Goal: Information Seeking & Learning: Learn about a topic

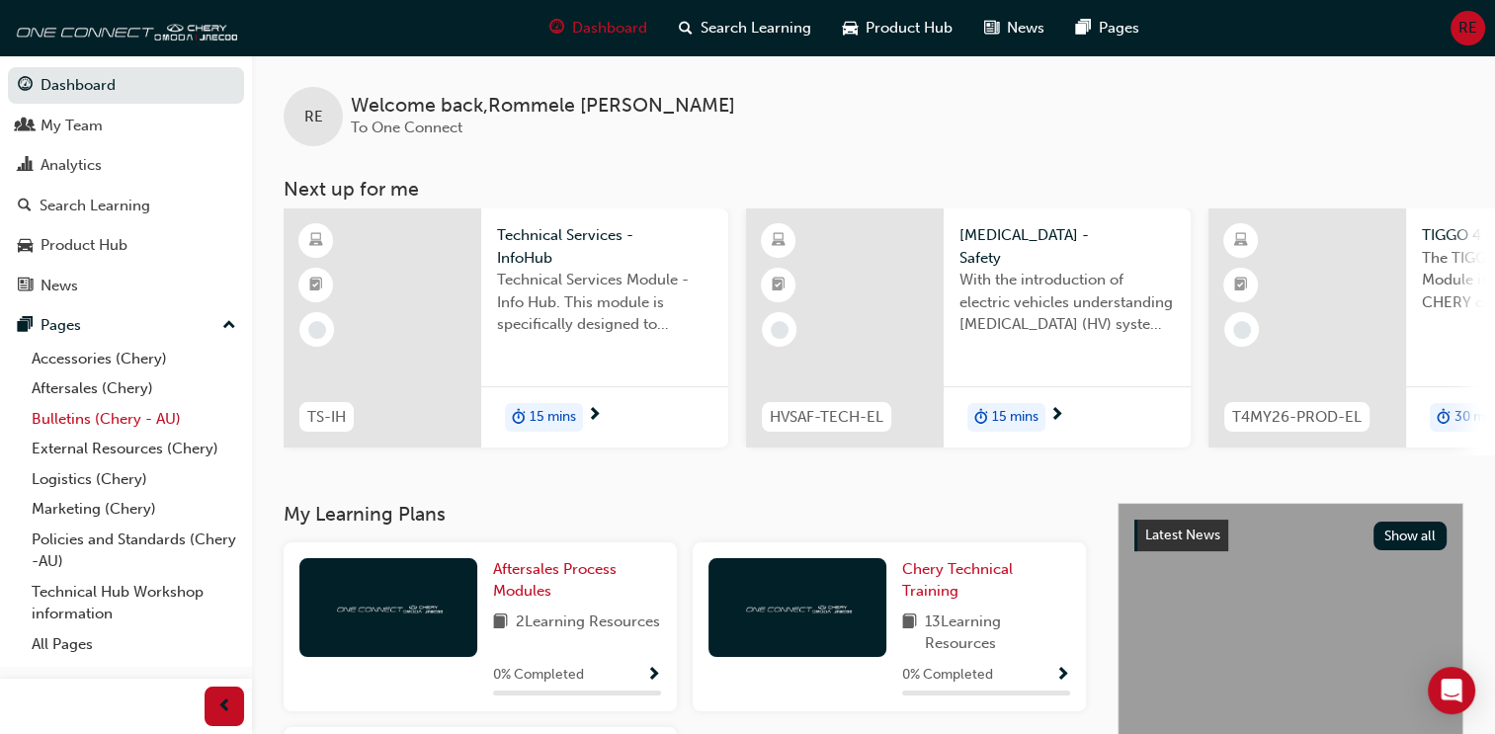
click at [75, 424] on link "Bulletins (Chery - AU)" at bounding box center [134, 419] width 220 height 31
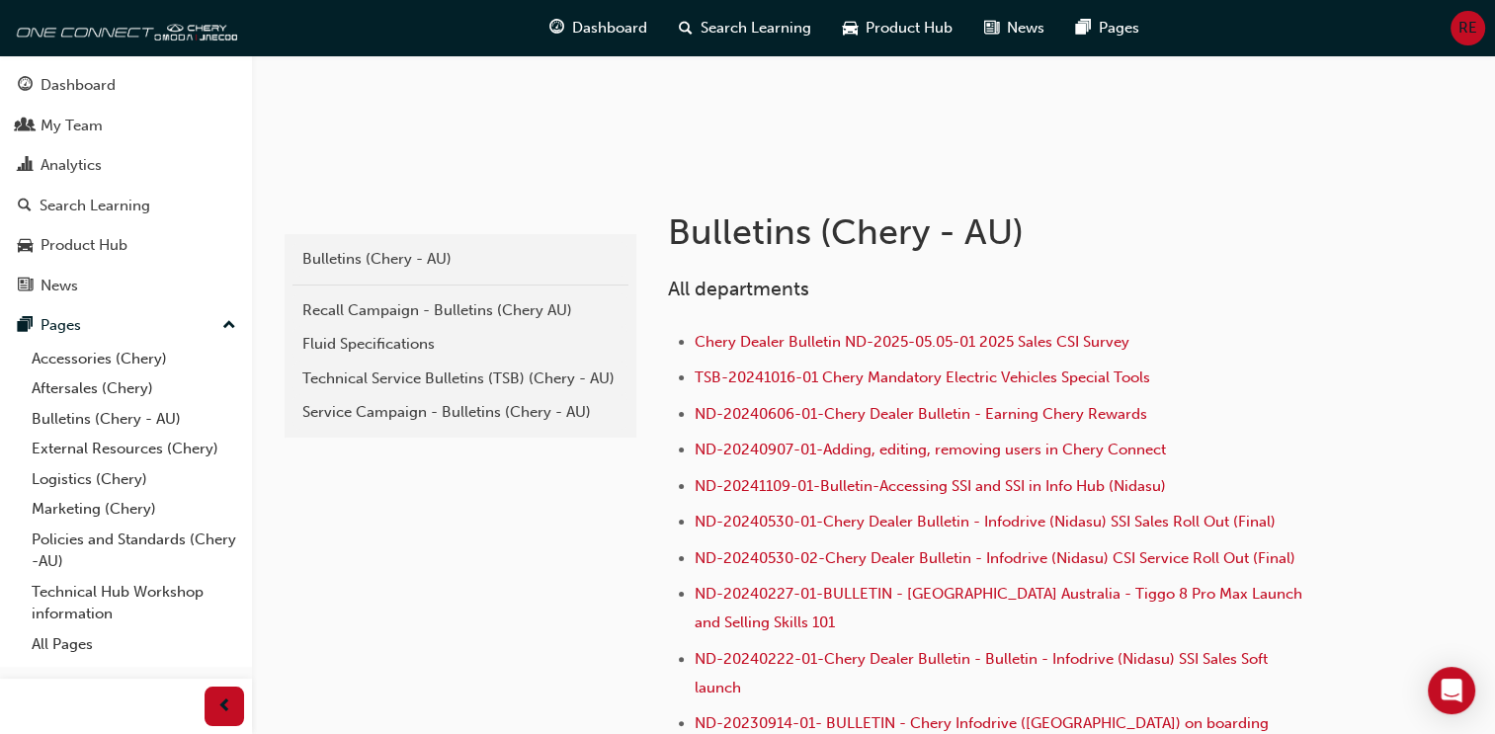
scroll to position [297, 0]
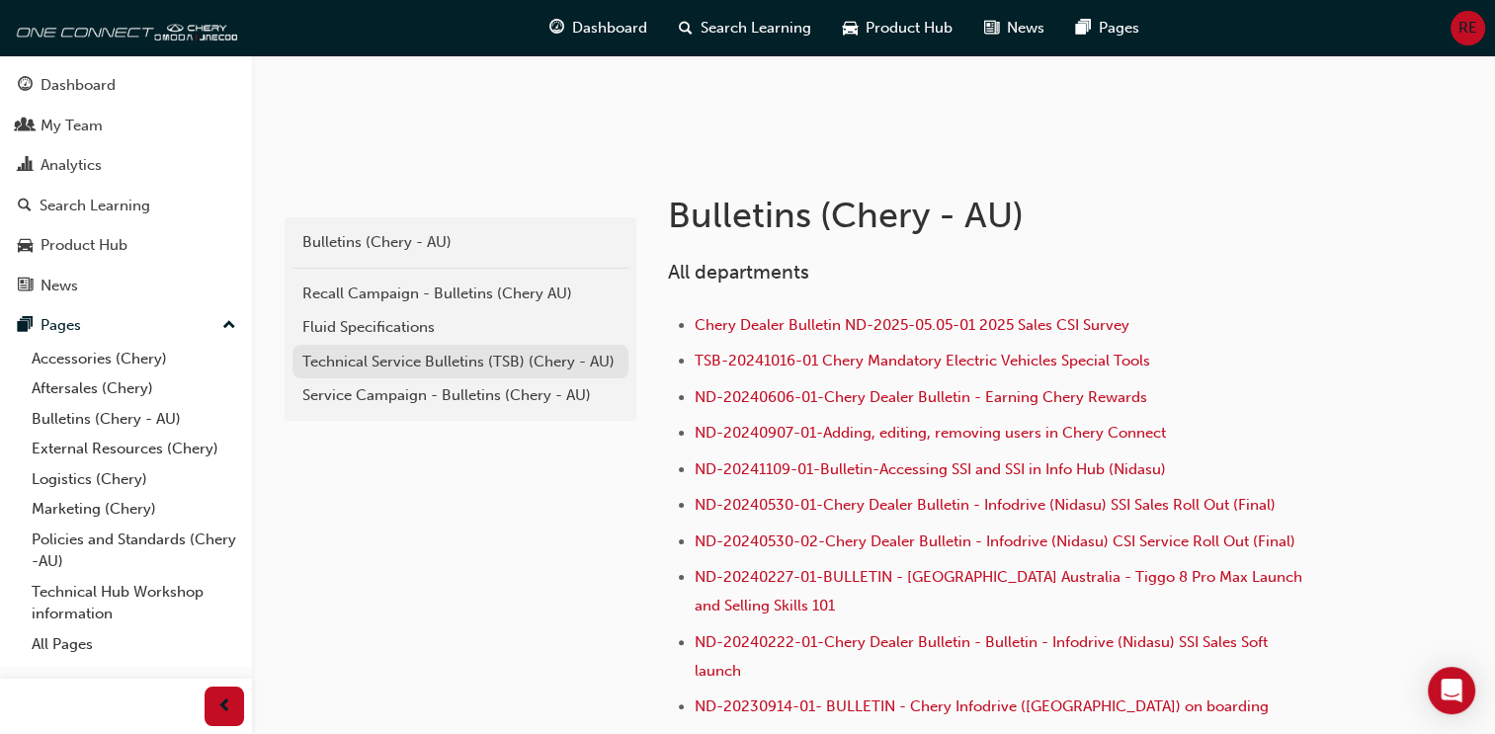
click at [431, 362] on div "Technical Service Bulletins (TSB) (Chery - AU)" at bounding box center [460, 362] width 316 height 23
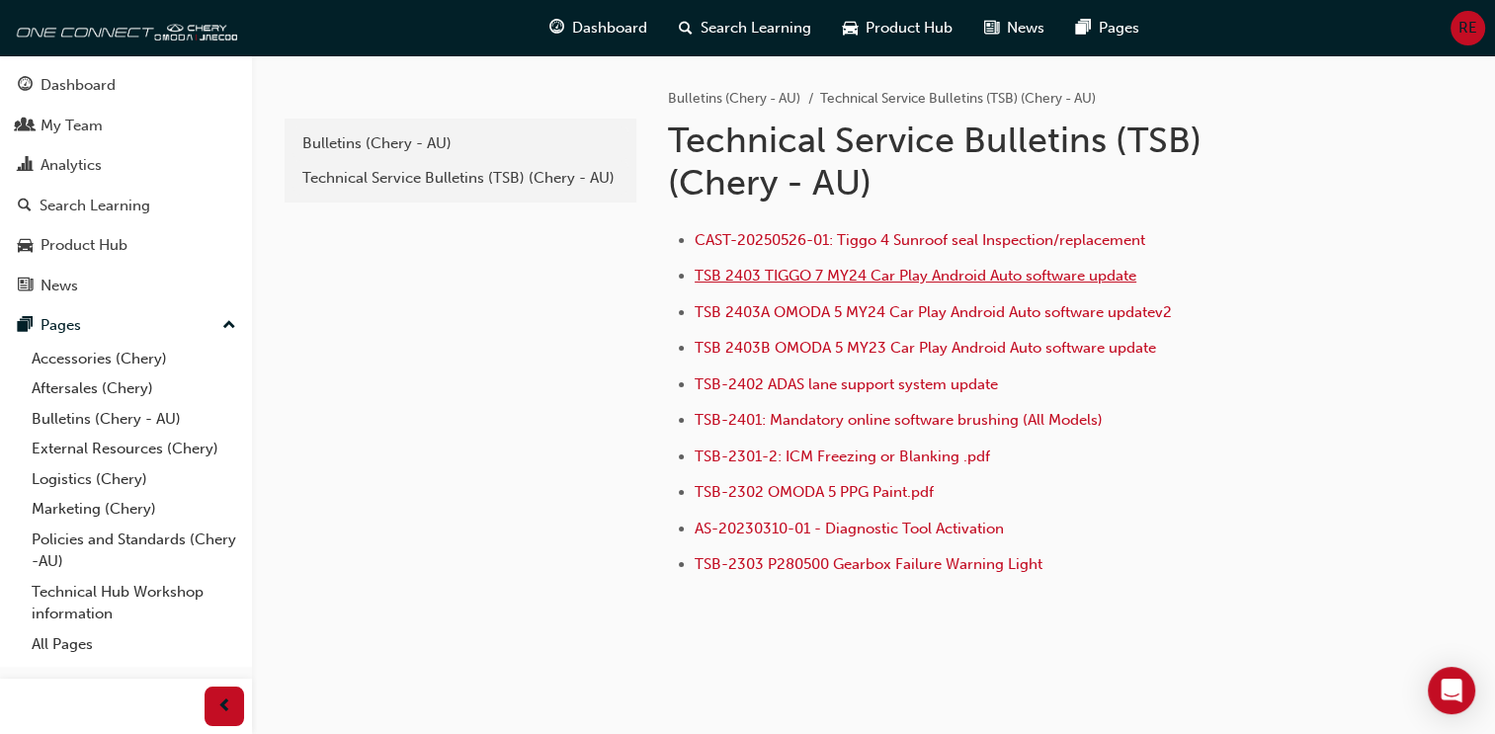
click at [813, 279] on span "TSB 2403 TIGGO 7 MY24 Car Play Android Auto software update" at bounding box center [916, 276] width 442 height 18
click at [494, 140] on div "Bulletins (Chery - AU)" at bounding box center [460, 143] width 316 height 23
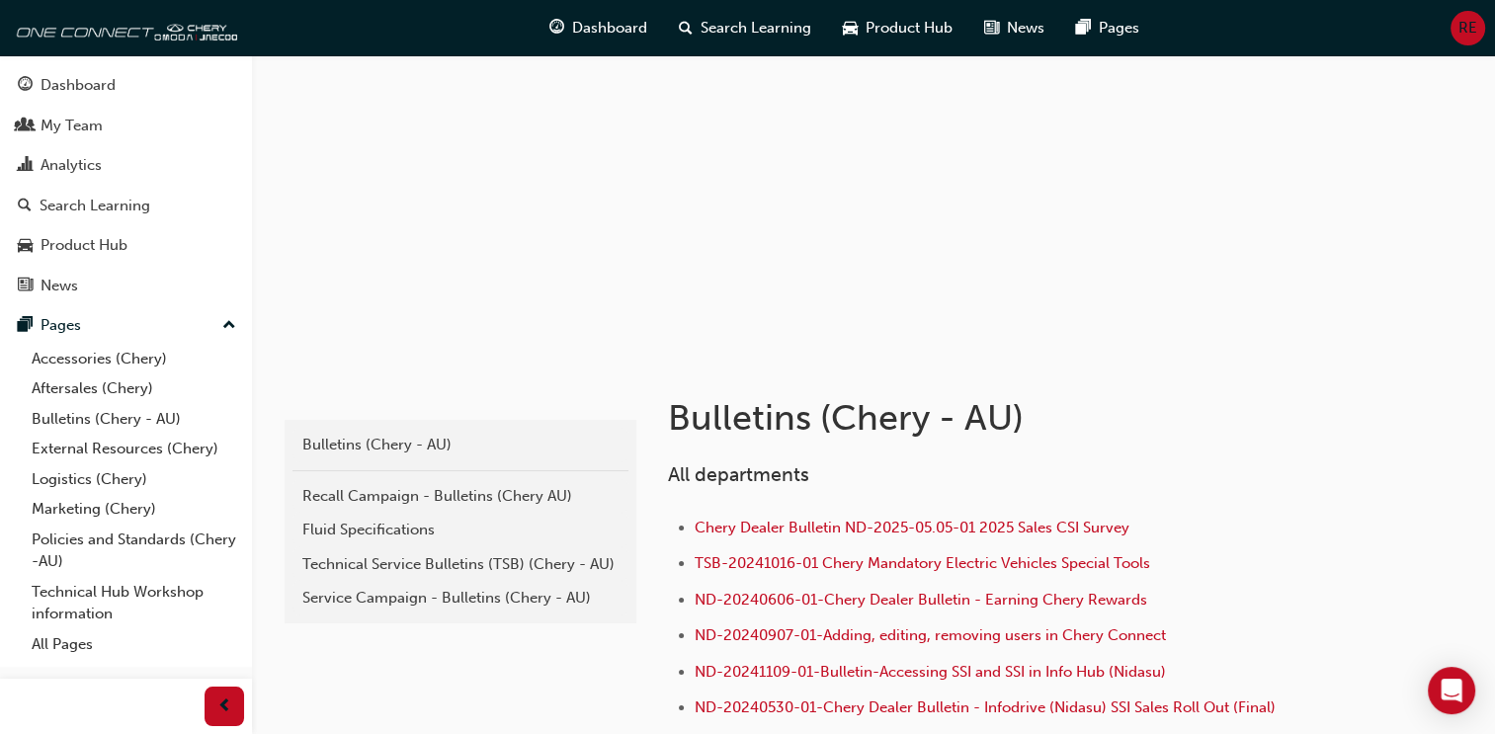
scroll to position [164, 0]
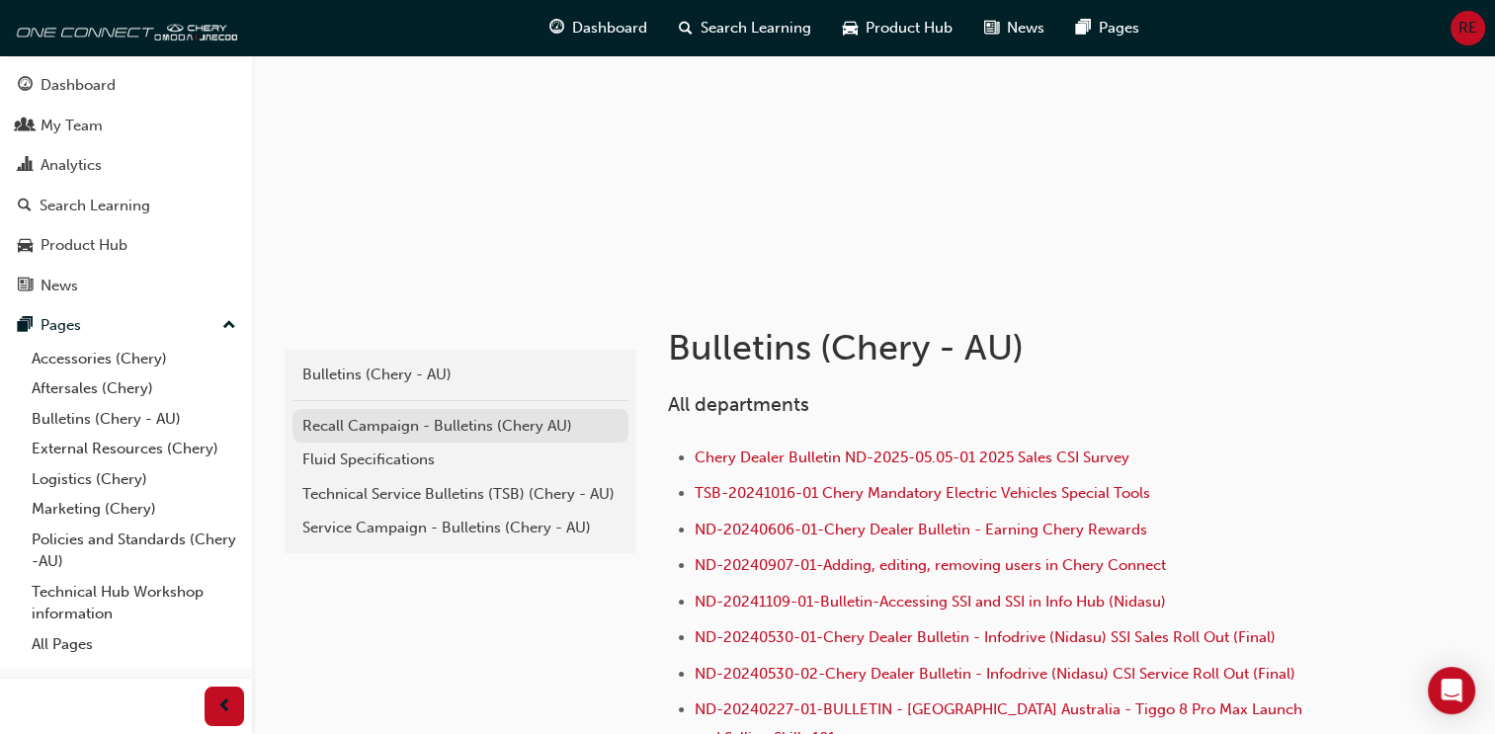
click at [385, 415] on div "Recall Campaign - Bulletins (Chery AU)" at bounding box center [460, 426] width 316 height 23
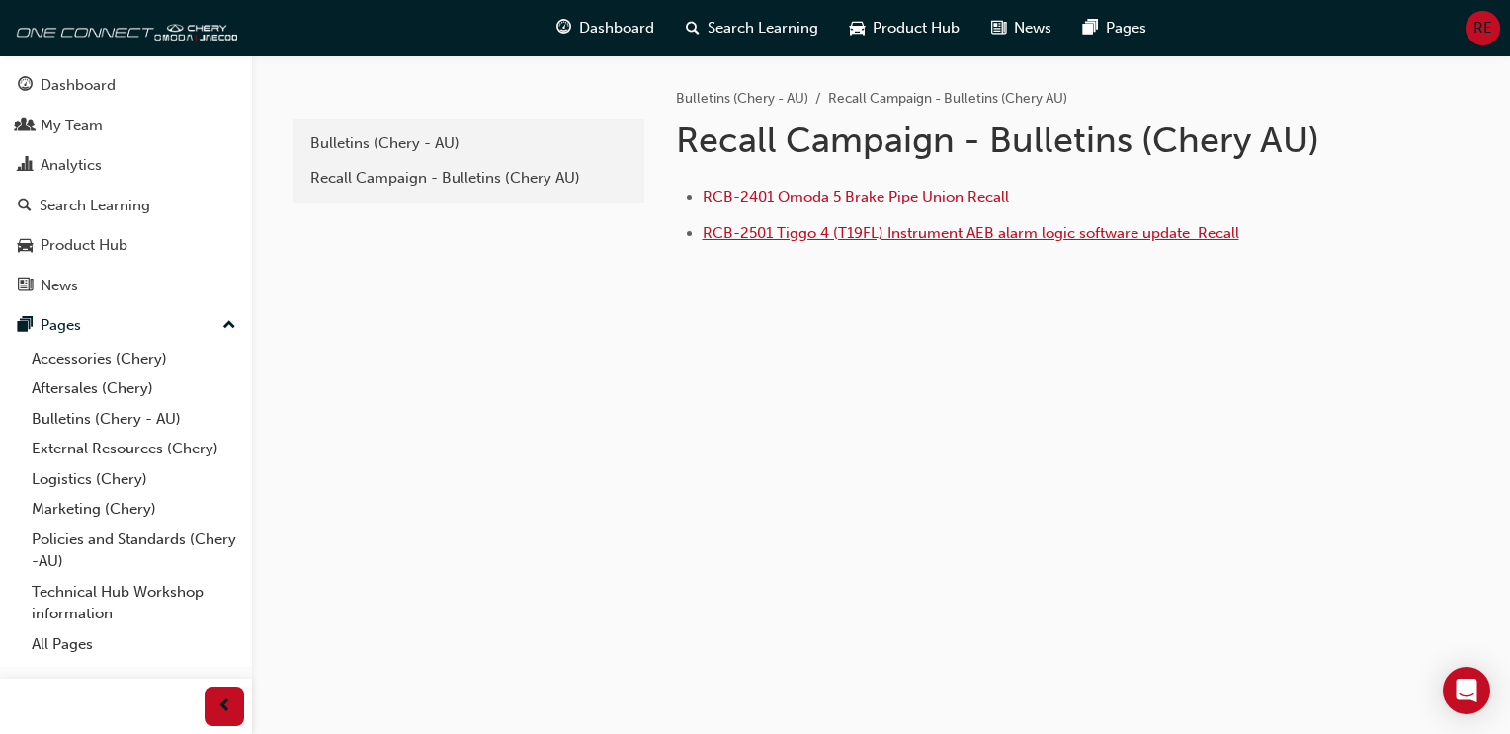
click at [967, 238] on span "RCB-2501 Tiggo 4 (T19FL) Instrument AEB alarm logic software update ﻿ Recall" at bounding box center [971, 233] width 537 height 18
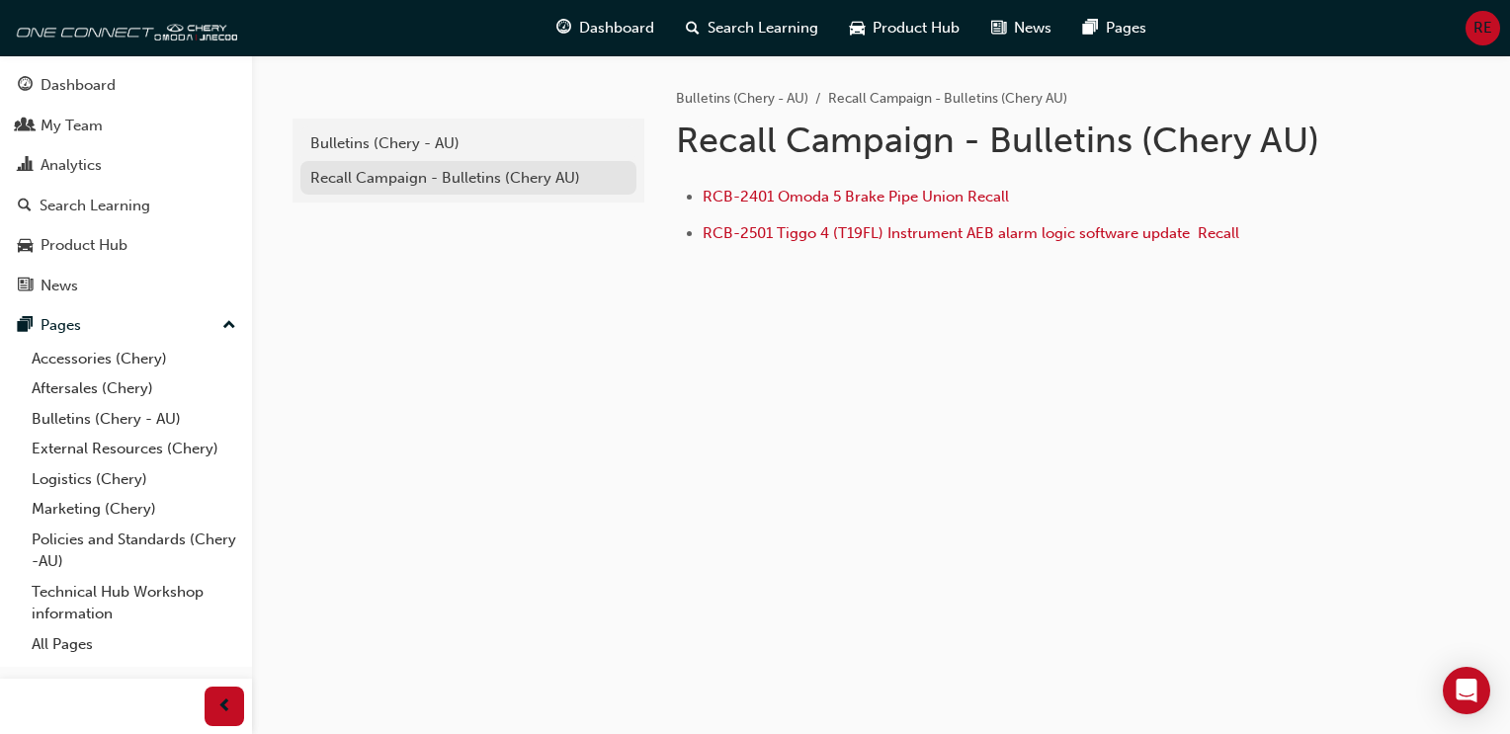
click at [424, 176] on div "Recall Campaign - Bulletins (Chery AU)" at bounding box center [468, 178] width 316 height 23
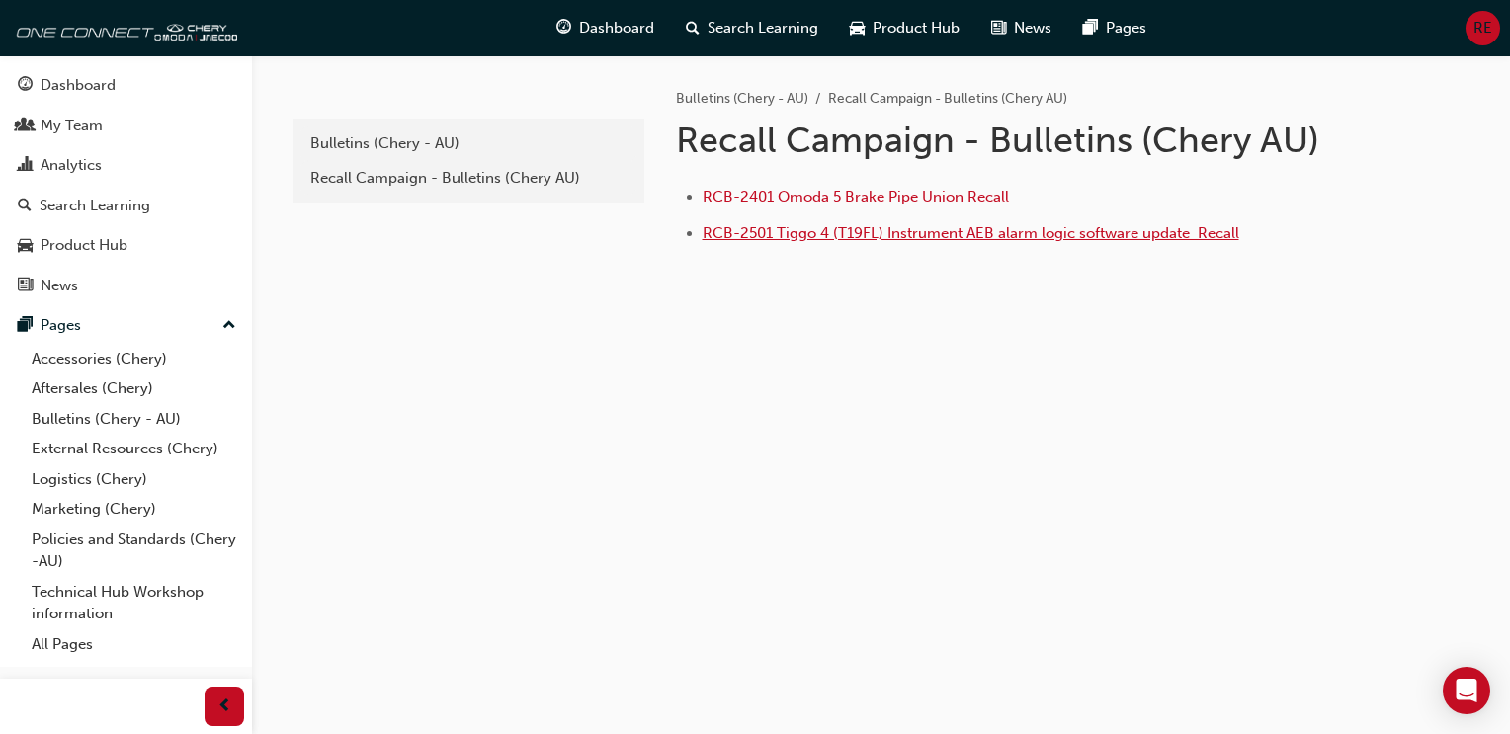
click at [972, 232] on span "RCB-2501 Tiggo 4 (T19FL) Instrument AEB alarm logic software update ﻿ Recall" at bounding box center [971, 233] width 537 height 18
click at [111, 421] on link "Bulletins (Chery - AU)" at bounding box center [134, 419] width 220 height 31
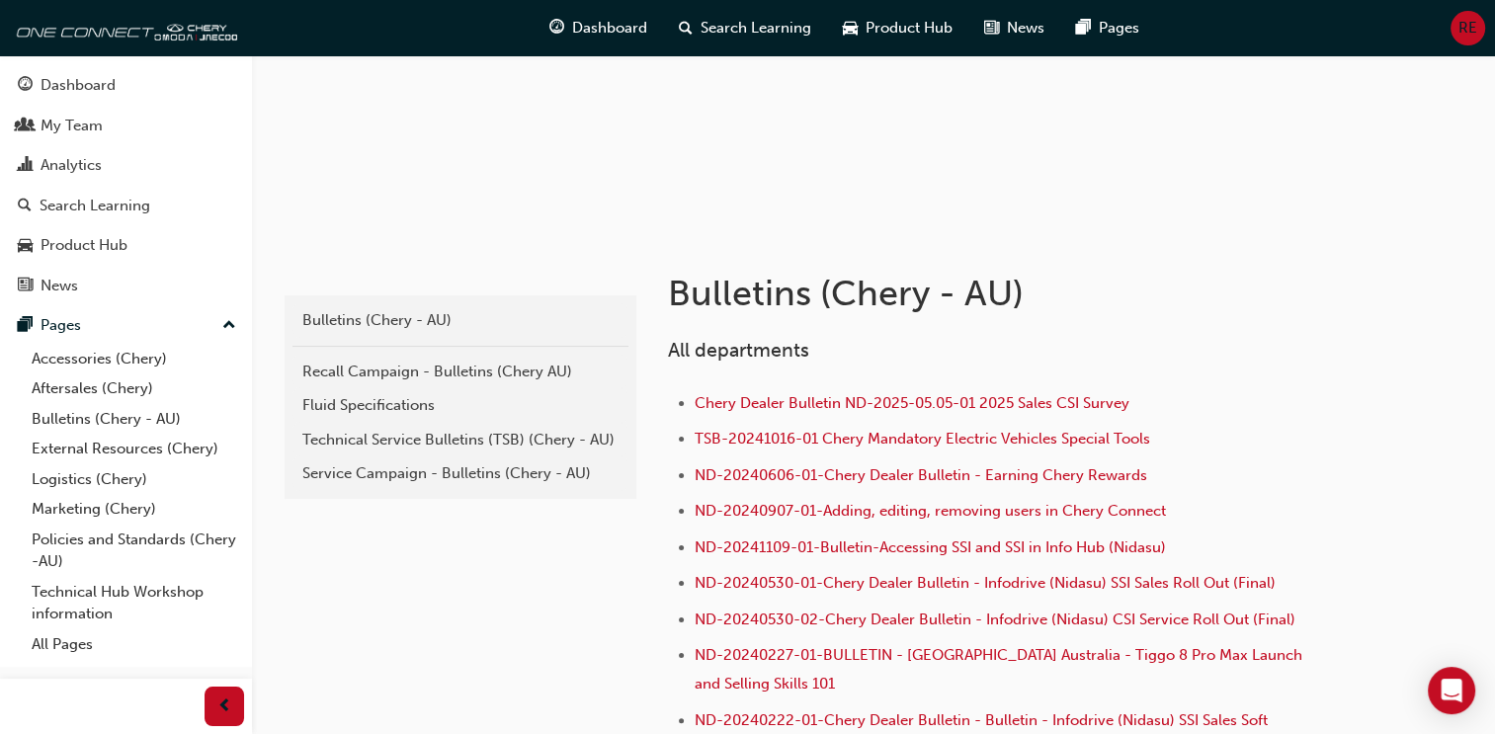
scroll to position [263, 0]
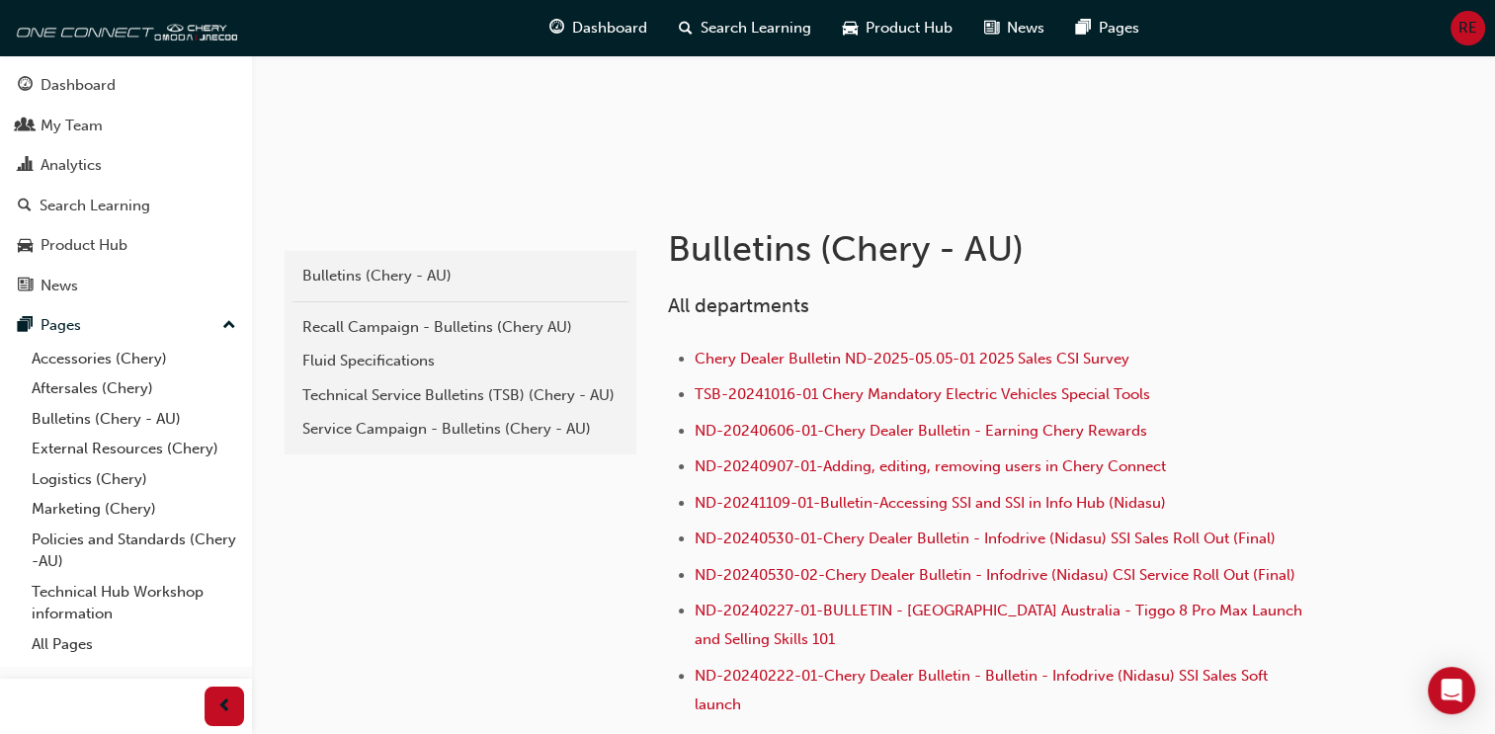
drag, startPoint x: 369, startPoint y: 428, endPoint x: 439, endPoint y: 417, distance: 71.0
click at [370, 428] on div "Service Campaign - Bulletins (Chery - AU)" at bounding box center [460, 429] width 316 height 23
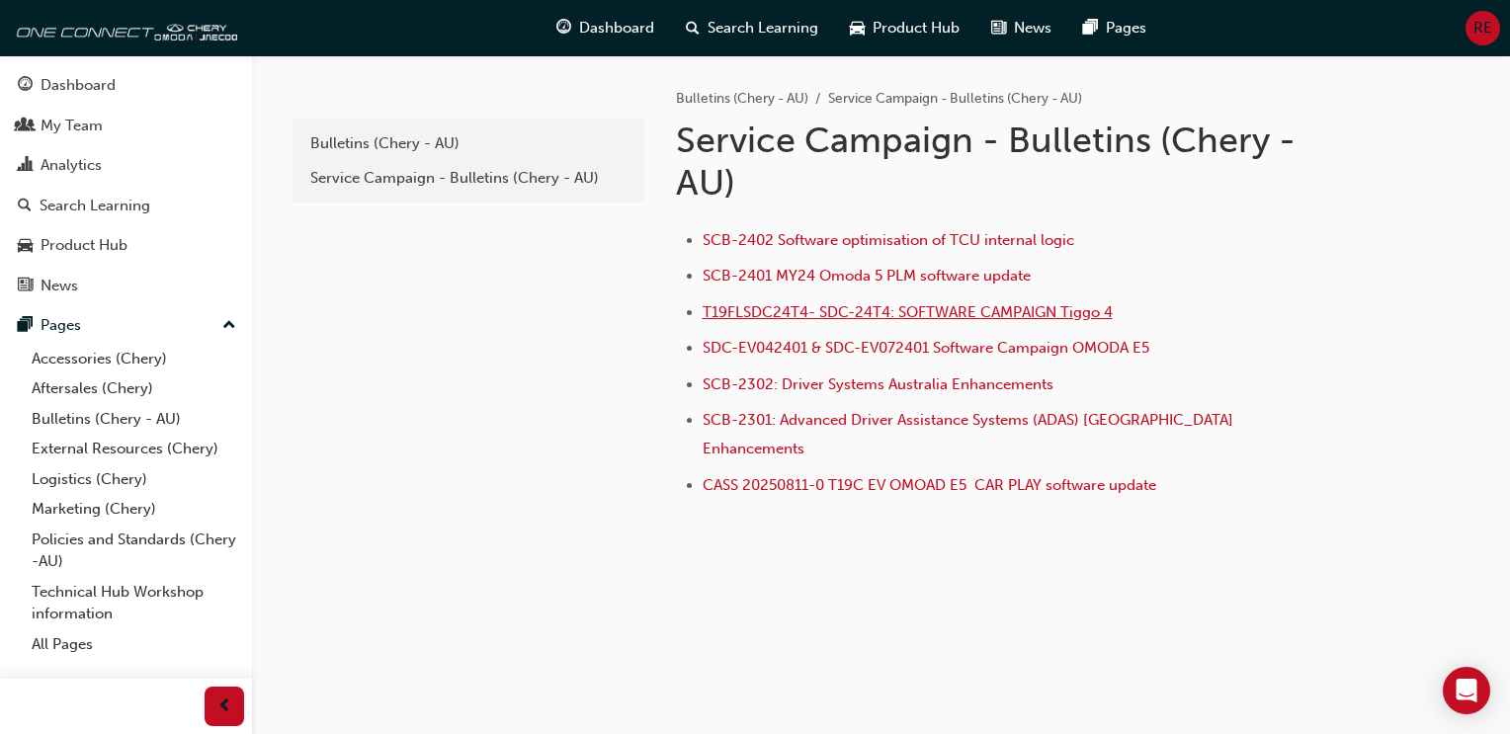
click at [1012, 313] on span "T19FLSDC24T4- SDC-24T4: SOFTWARE CAMPAIGN Tiggo 4" at bounding box center [908, 312] width 410 height 18
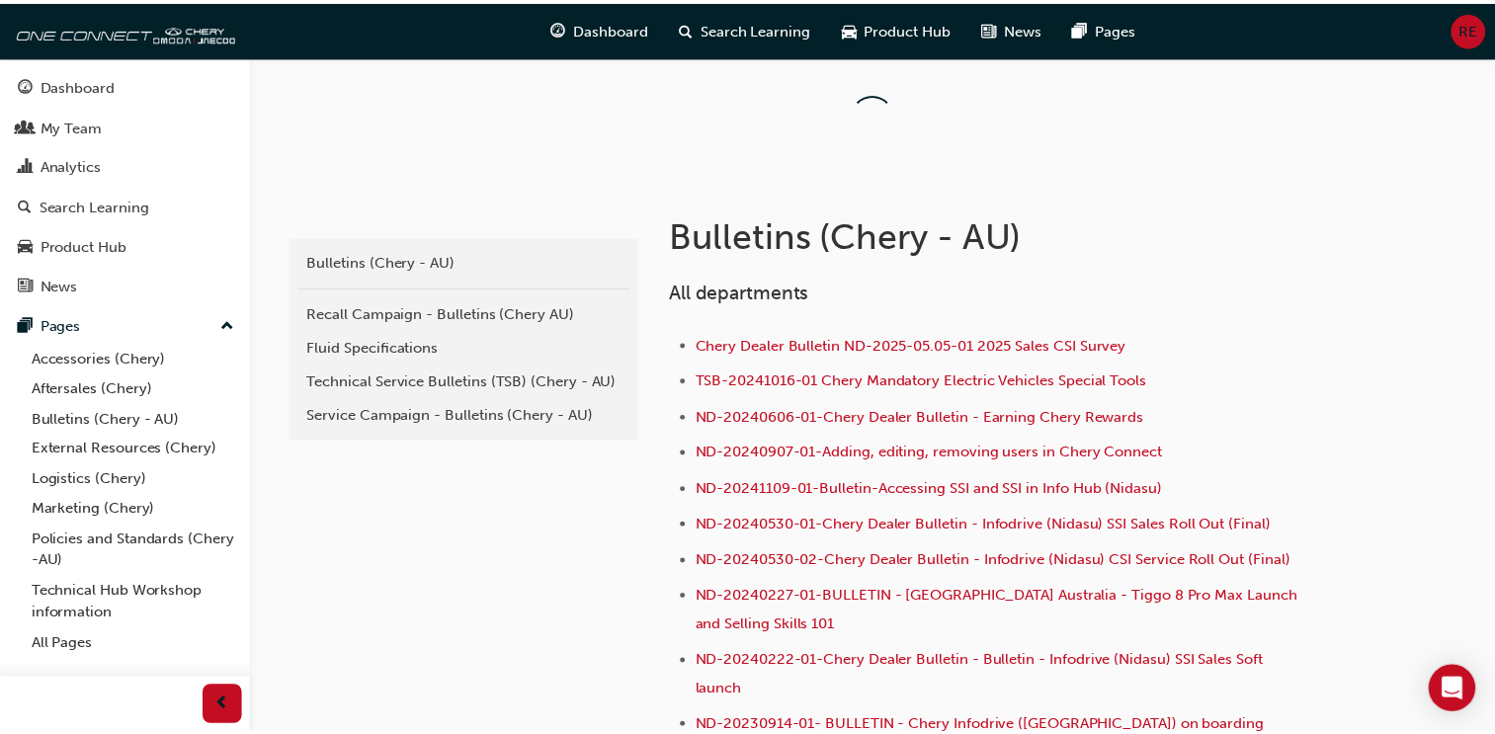
scroll to position [164, 0]
